Goal: Task Accomplishment & Management: Use online tool/utility

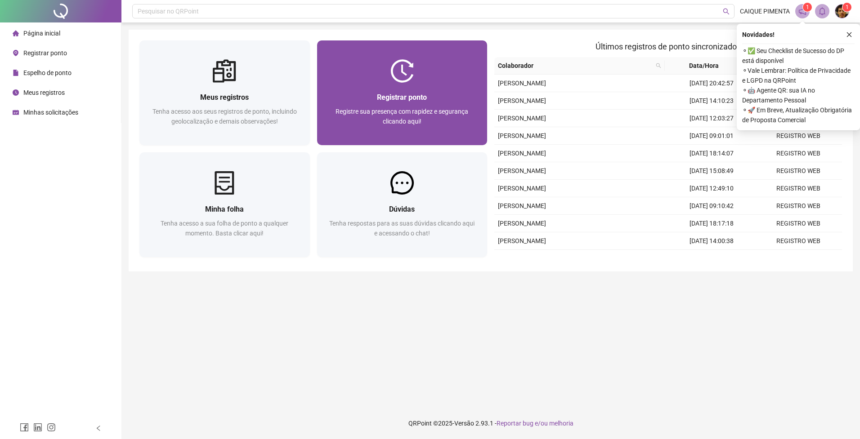
click at [387, 91] on div "Registrar ponto Registre sua presença com rapidez e segurança clicando aqui!" at bounding box center [402, 114] width 170 height 63
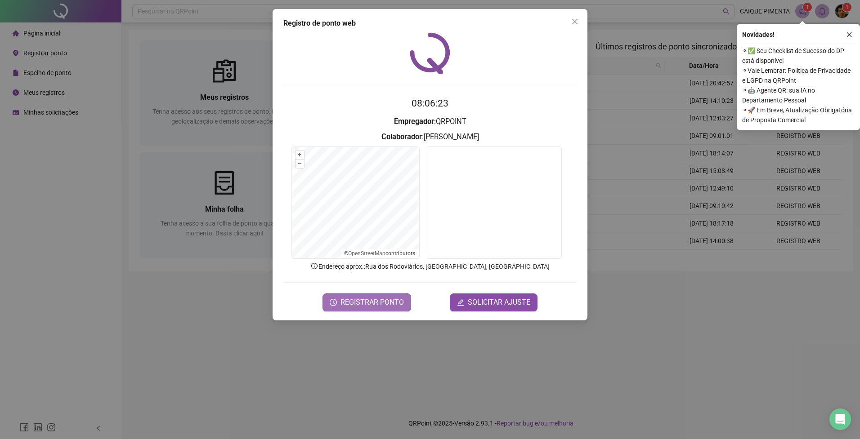
click at [372, 307] on span "REGISTRAR PONTO" at bounding box center [371, 302] width 63 height 11
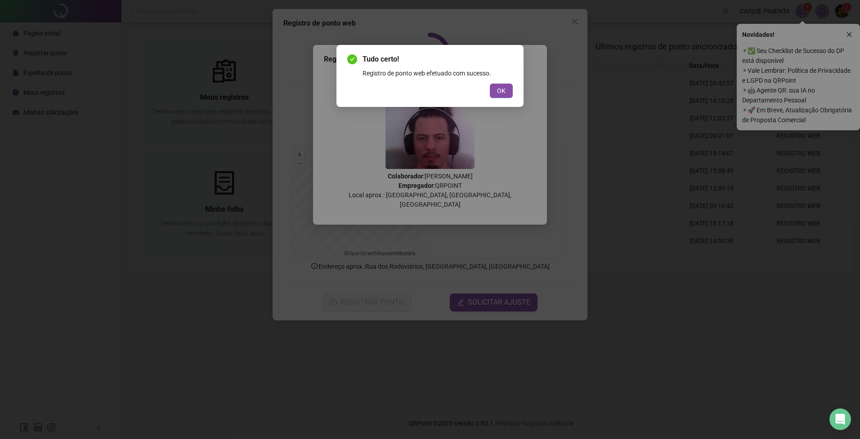
click at [515, 86] on div "Tudo certo! Registro de ponto web efetuado com sucesso. OK" at bounding box center [429, 76] width 187 height 62
click at [502, 92] on span "OK" at bounding box center [501, 91] width 9 height 10
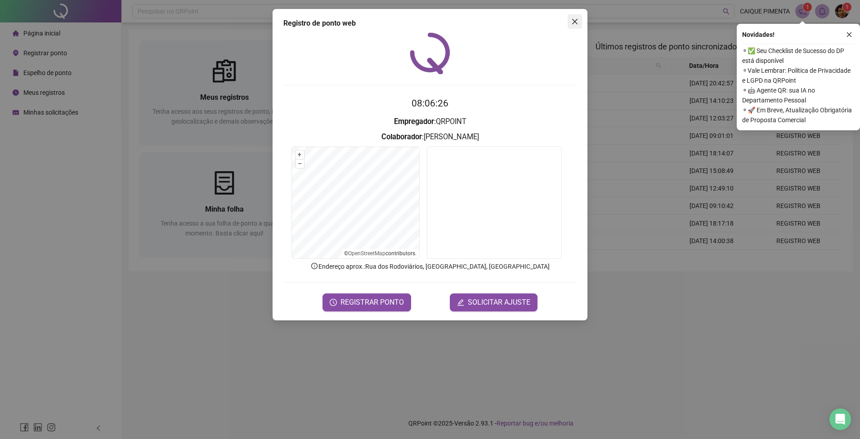
click at [576, 19] on icon "close" at bounding box center [574, 21] width 7 height 7
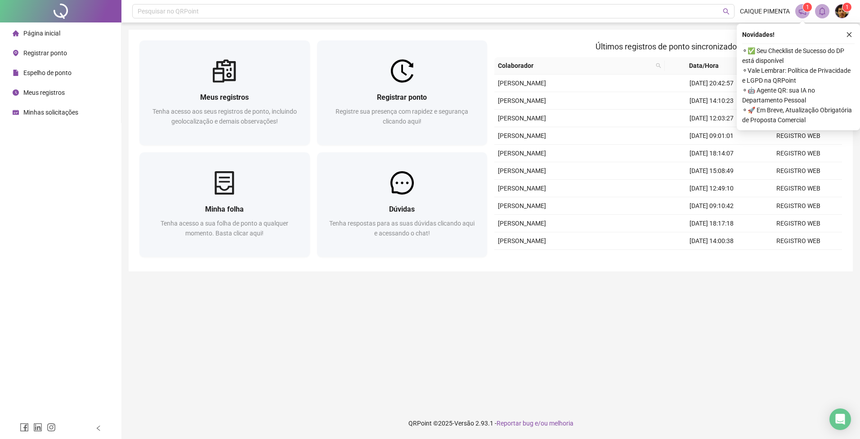
click at [849, 33] on icon "close" at bounding box center [849, 34] width 6 height 6
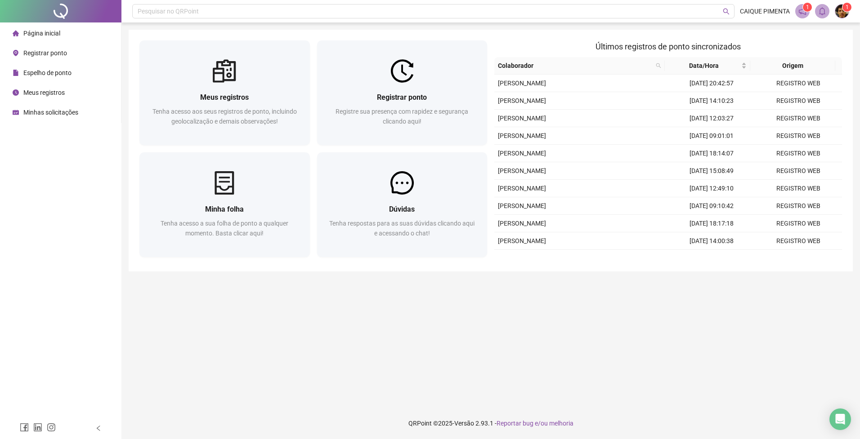
click at [582, 30] on div "Meus registros Tenha acesso aos seus registros de ponto, incluindo geolocalizaç…" at bounding box center [491, 151] width 724 height 242
